Goal: Task Accomplishment & Management: Use online tool/utility

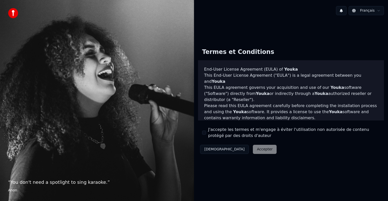
click at [237, 150] on div "Décliner Accepter" at bounding box center [238, 148] width 81 height 13
click at [239, 149] on div "Décliner Accepter" at bounding box center [238, 148] width 81 height 13
click at [203, 133] on button "J'accepte les termes et m'engage à éviter l'utilisation non autorisée de conten…" at bounding box center [204, 132] width 4 height 4
click at [253, 148] on button "Accepter" at bounding box center [265, 149] width 24 height 9
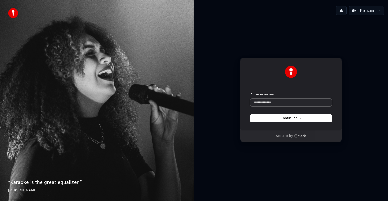
click at [273, 103] on input "Adresse e-mail" at bounding box center [290, 103] width 81 height 8
click at [273, 102] on input "Adresse e-mail" at bounding box center [290, 103] width 81 height 8
click at [291, 119] on span "Continuer" at bounding box center [291, 118] width 21 height 5
type input "**********"
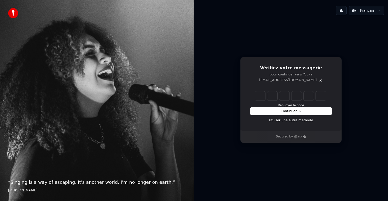
type input "******"
type input "*"
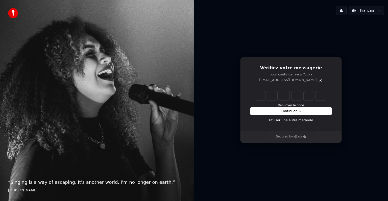
type input "*"
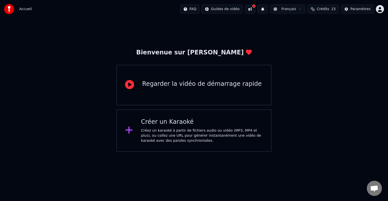
click at [190, 85] on div "Regarder la vidéo de démarrage rapide" at bounding box center [201, 84] width 119 height 8
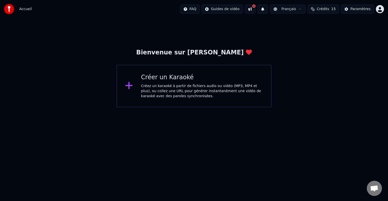
click at [163, 88] on div "Créez un karaoké à partir de fichiers audio ou vidéo (MP3, MP4 et plus), ou col…" at bounding box center [202, 90] width 122 height 15
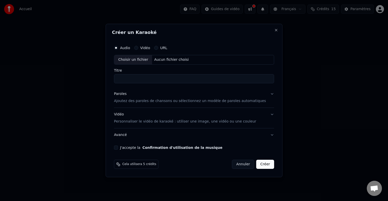
click at [143, 60] on div "Choisir un fichier" at bounding box center [133, 59] width 38 height 9
type input "**********"
click at [150, 100] on p "Ajoutez des paroles de chansons ou sélectionnez un modèle de paroles automatiqu…" at bounding box center [190, 100] width 152 height 5
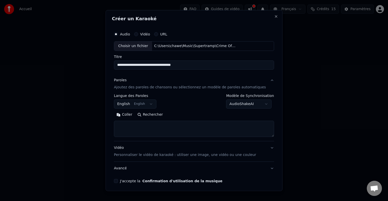
click at [130, 114] on button "Coller" at bounding box center [124, 114] width 21 height 8
type textarea "******"
drag, startPoint x: 145, startPoint y: 127, endPoint x: 107, endPoint y: 124, distance: 38.2
click at [107, 107] on body "**********" at bounding box center [194, 53] width 388 height 107
click at [129, 113] on button "Coller" at bounding box center [124, 114] width 21 height 8
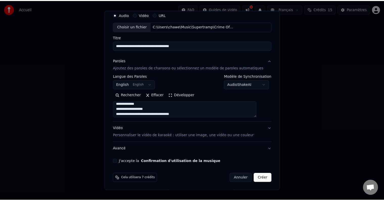
scroll to position [42, 0]
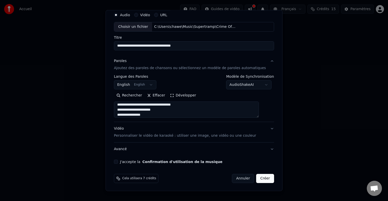
click at [118, 162] on button "J'accepte la Confirmation d'utilisation de la musique" at bounding box center [116, 161] width 4 height 4
click at [256, 179] on button "Créer" at bounding box center [265, 178] width 18 height 9
type textarea "**********"
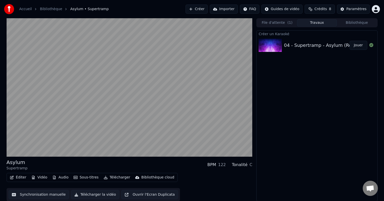
scroll to position [0, 0]
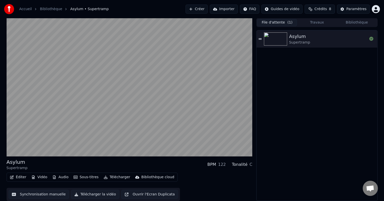
click at [279, 19] on button "File d'attente ( 1 )" at bounding box center [277, 22] width 40 height 7
click at [85, 194] on button "Télécharger la vidéo" at bounding box center [95, 193] width 48 height 9
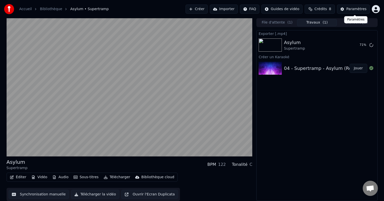
click at [353, 7] on div "Paramètres" at bounding box center [356, 9] width 20 height 5
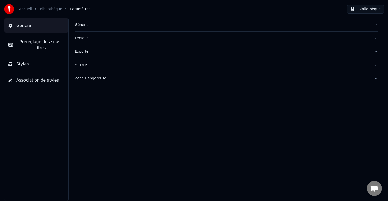
click at [77, 25] on div "Général" at bounding box center [222, 24] width 295 height 5
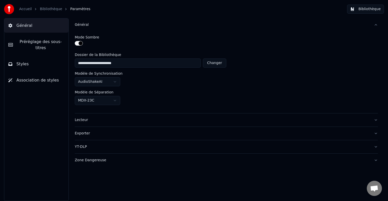
click at [77, 119] on div "Lecteur" at bounding box center [222, 119] width 295 height 5
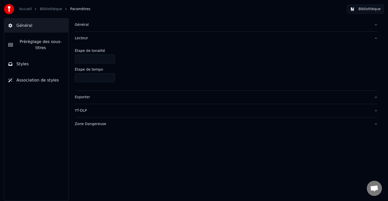
click at [44, 7] on link "Bibliothèque" at bounding box center [51, 9] width 22 height 5
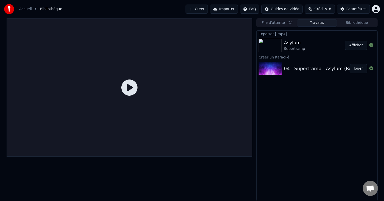
click at [327, 106] on div "Exporter [.mp4] Asylum Supertramp Afficher Créer un Karaoké 04 - Supertramp - A…" at bounding box center [316, 115] width 121 height 171
click at [352, 9] on div "Paramètres" at bounding box center [356, 9] width 20 height 5
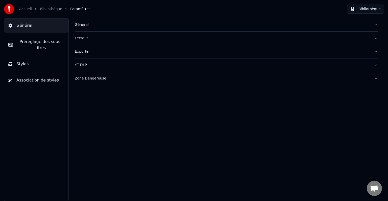
click at [38, 40] on span "Préréglage des sous-titres" at bounding box center [40, 45] width 47 height 12
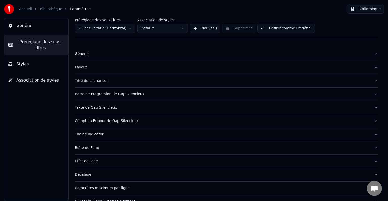
click at [35, 58] on button "Styles" at bounding box center [36, 64] width 64 height 14
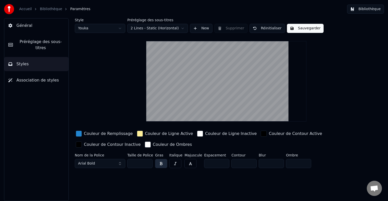
click at [29, 77] on span "Association de styles" at bounding box center [37, 80] width 42 height 6
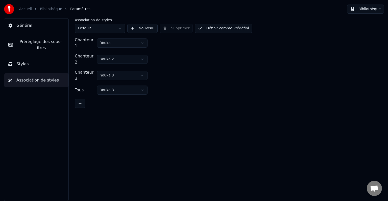
click at [26, 24] on span "Général" at bounding box center [24, 25] width 16 height 6
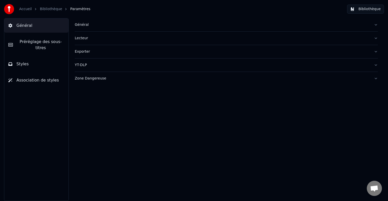
click at [81, 51] on div "Exporter" at bounding box center [222, 51] width 295 height 5
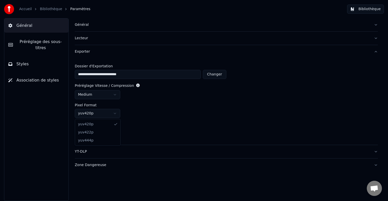
click at [114, 113] on html "**********" at bounding box center [194, 100] width 388 height 201
